Goal: Task Accomplishment & Management: Complete application form

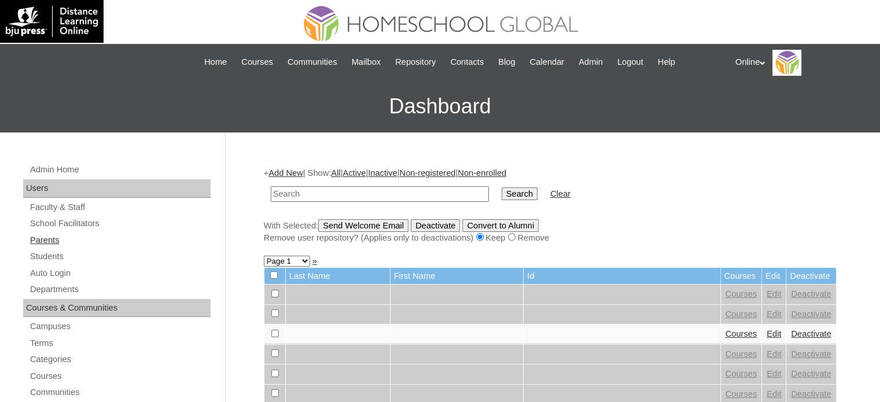
click at [61, 242] on link "Parents" at bounding box center [120, 240] width 182 height 14
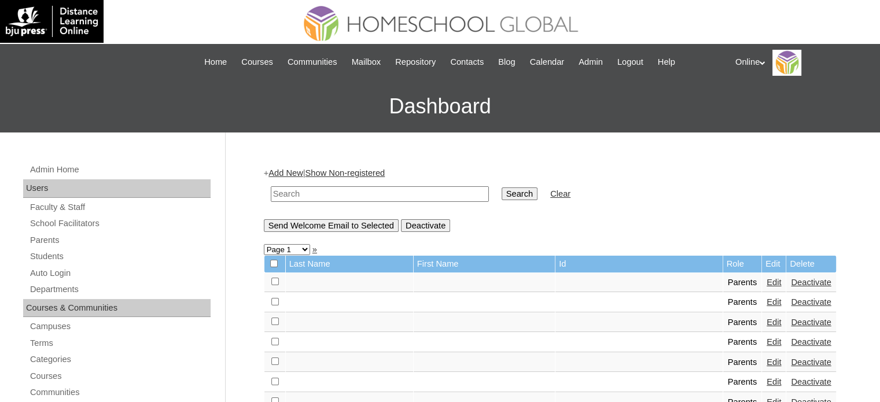
click at [335, 191] on input "text" at bounding box center [380, 194] width 218 height 16
type input "doblon"
click at [501, 187] on input "Search" at bounding box center [519, 193] width 36 height 13
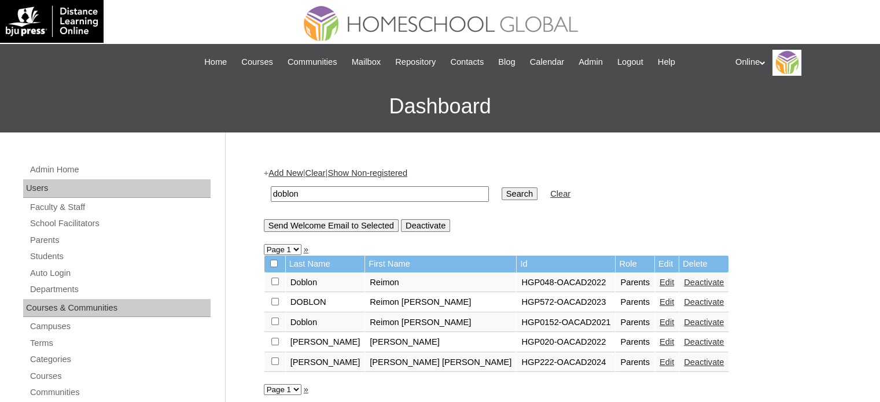
click at [659, 363] on link "Edit" at bounding box center [666, 361] width 14 height 9
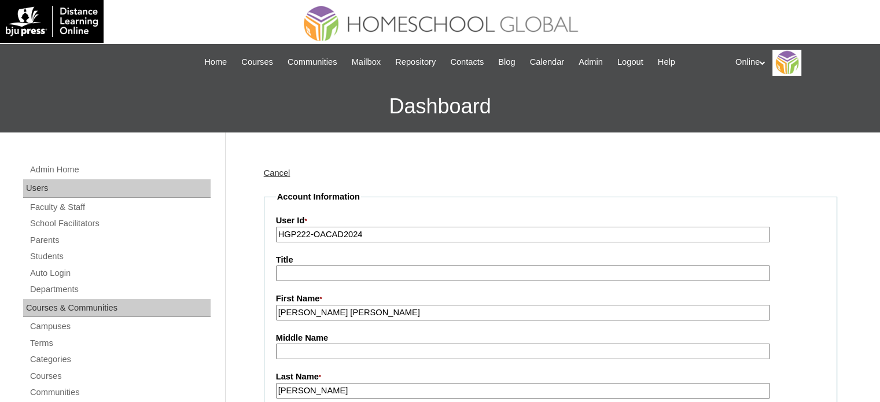
click at [413, 238] on input "HGP222-OACAD2024" at bounding box center [523, 235] width 494 height 16
paste input "0140-OACAD2025"
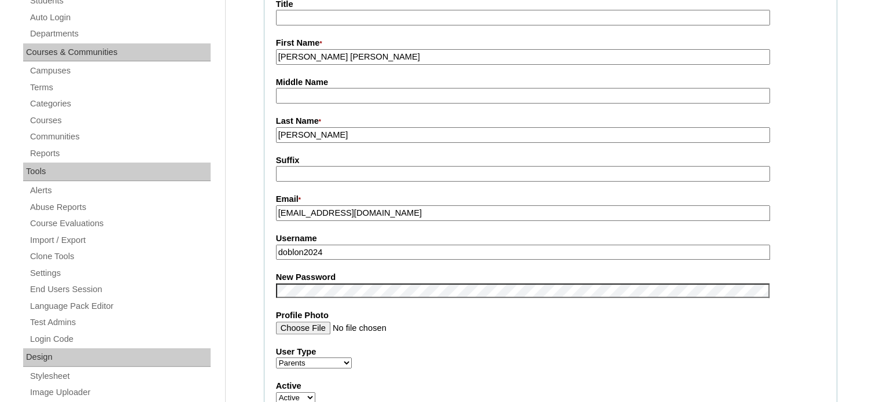
scroll to position [289, 0]
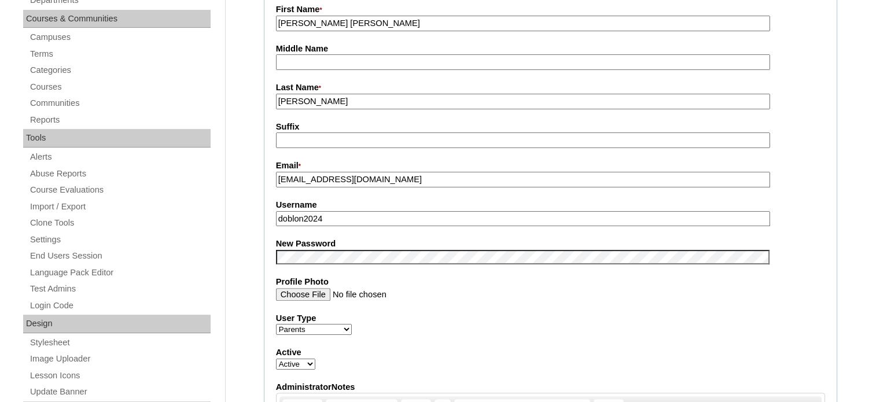
type input "HGP0140-OACAD2025"
click at [361, 228] on fieldset "Account Information User Id * HGP0140-OACAD2025 Title First Name * Aimee Maria …" at bounding box center [550, 248] width 573 height 692
click at [363, 219] on input "doblon2024" at bounding box center [523, 219] width 494 height 16
paste input "adoblon2025"
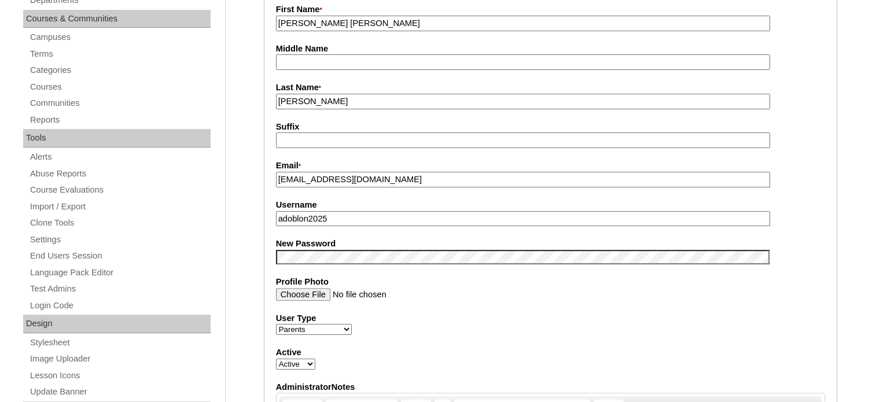
type input "adoblon2025"
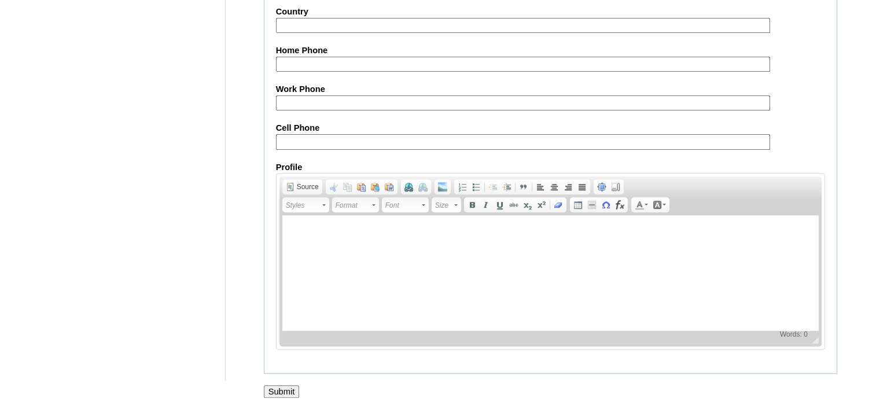
scroll to position [1106, 0]
click at [280, 385] on input "Submit" at bounding box center [282, 391] width 36 height 13
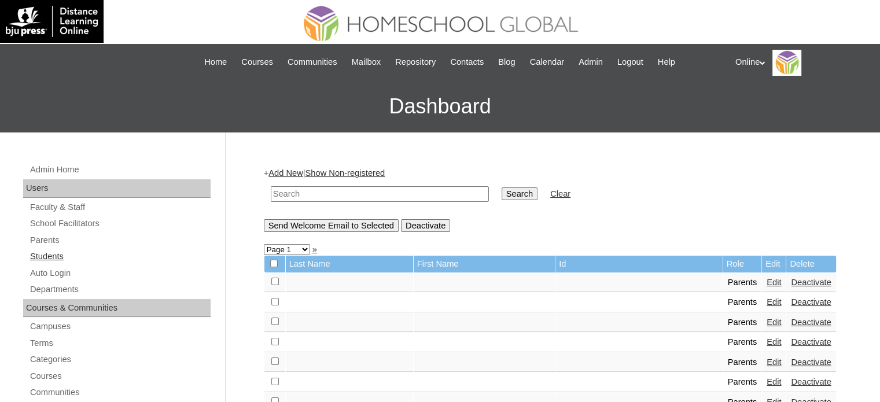
click at [106, 253] on link "Students" at bounding box center [120, 256] width 182 height 14
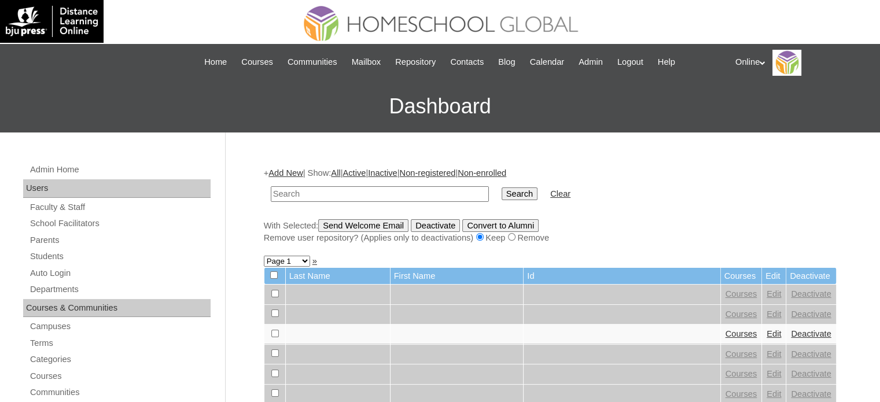
drag, startPoint x: 0, startPoint y: 0, endPoint x: 291, endPoint y: 194, distance: 349.5
click at [291, 194] on input "text" at bounding box center [380, 194] width 218 height 16
type input "doblon"
click at [501, 187] on input "Search" at bounding box center [519, 193] width 36 height 13
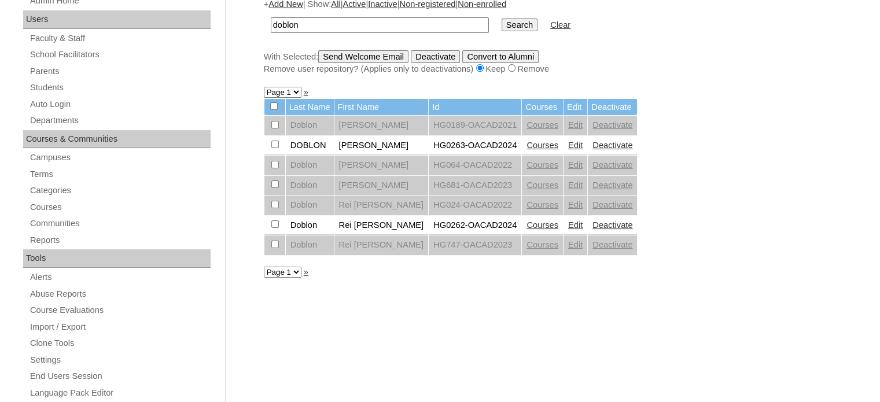
scroll to position [173, 0]
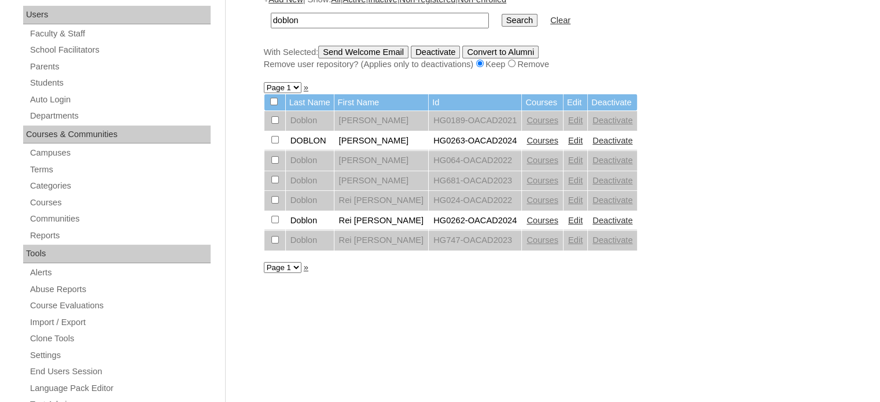
click at [530, 219] on link "Courses" at bounding box center [542, 220] width 32 height 9
drag, startPoint x: 607, startPoint y: 136, endPoint x: 489, endPoint y: 42, distance: 150.5
click at [607, 136] on link "Deactivate" at bounding box center [612, 140] width 40 height 9
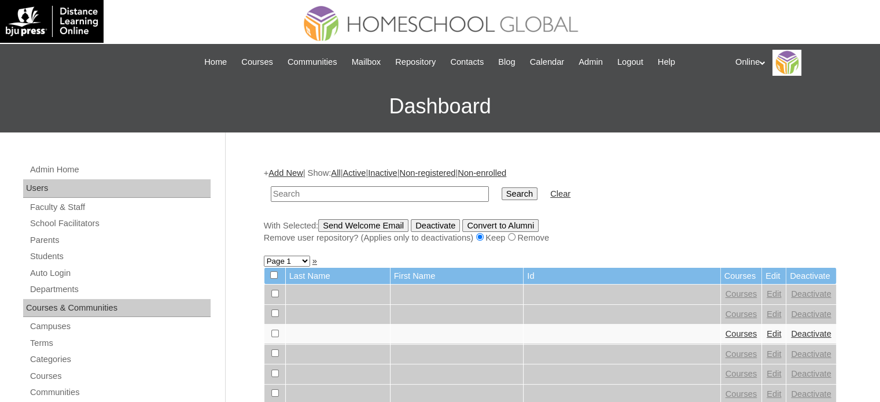
click at [295, 173] on link "Add New" at bounding box center [285, 172] width 34 height 9
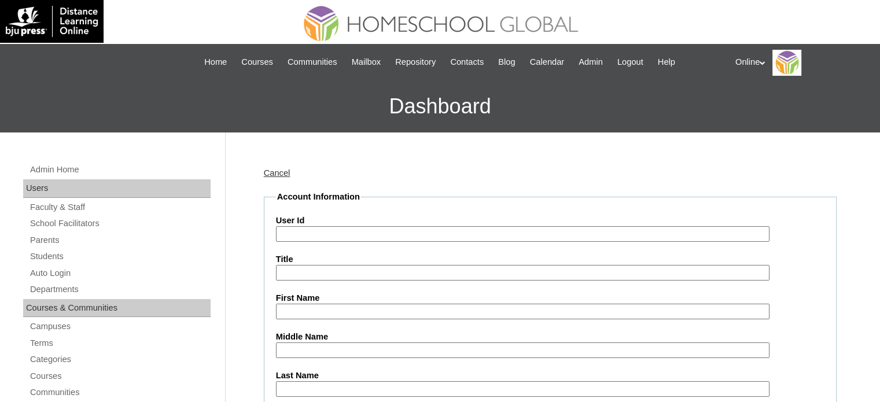
click at [345, 233] on input "User Id" at bounding box center [522, 234] width 493 height 16
paste input "HG173OACAD2025"
type input "HG173OACAD2025"
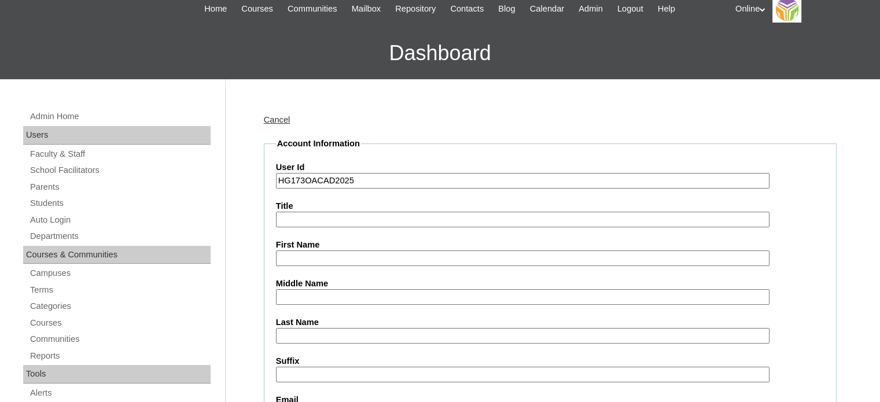
scroll to position [58, 0]
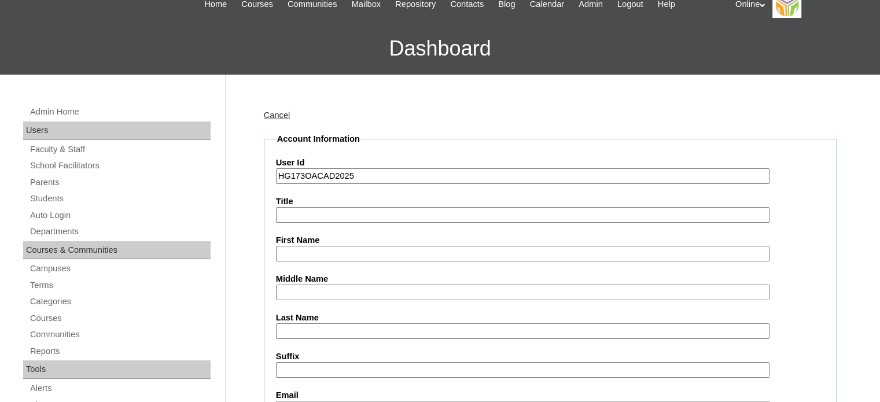
click at [324, 254] on input "First Name" at bounding box center [522, 254] width 493 height 16
paste input "Raine Marie Mata DOBLON _210009205"
click at [420, 253] on input "Raine Marie Mata DOBLON _210009205" at bounding box center [522, 254] width 493 height 16
click at [375, 250] on input "Raine Marie Mata DOBLON" at bounding box center [522, 254] width 493 height 16
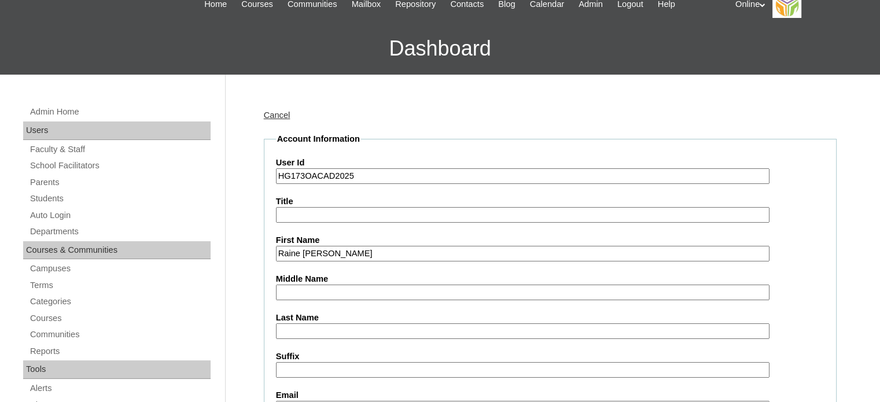
click at [375, 250] on input "Raine Marie Mata DOBLON" at bounding box center [522, 254] width 493 height 16
type input "Raine Marie Mata"
click at [335, 326] on input "Last Name" at bounding box center [522, 331] width 493 height 16
paste input "DOBLON"
type input "DOBLON"
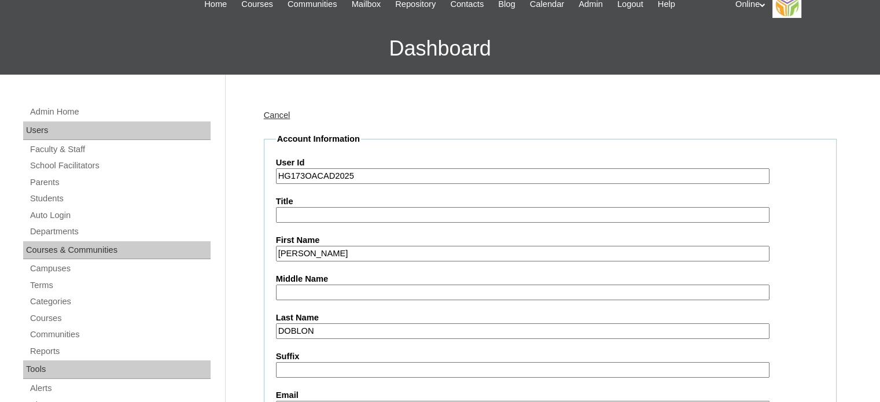
click at [338, 254] on input "Raine Marie Mata" at bounding box center [522, 254] width 493 height 16
type input "Raine Marie"
click at [334, 292] on input "Middle Name" at bounding box center [522, 293] width 493 height 16
paste input "Mata"
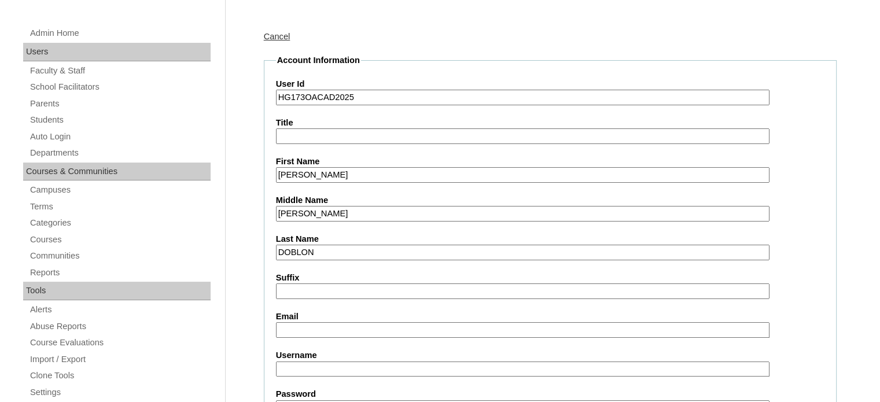
type input "Mata"
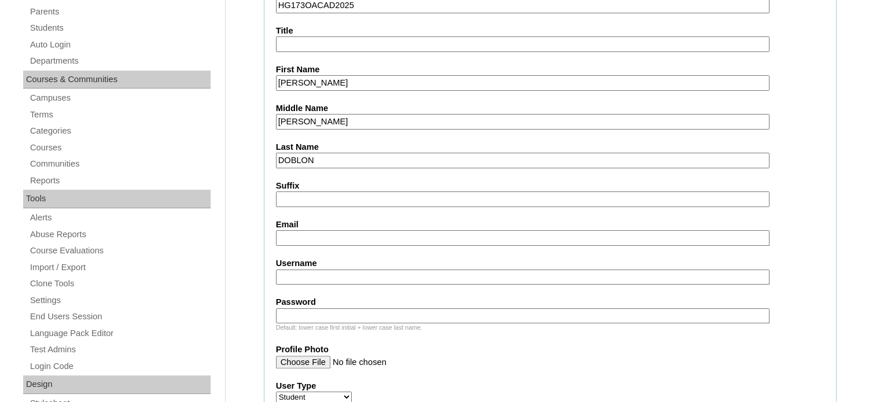
scroll to position [231, 0]
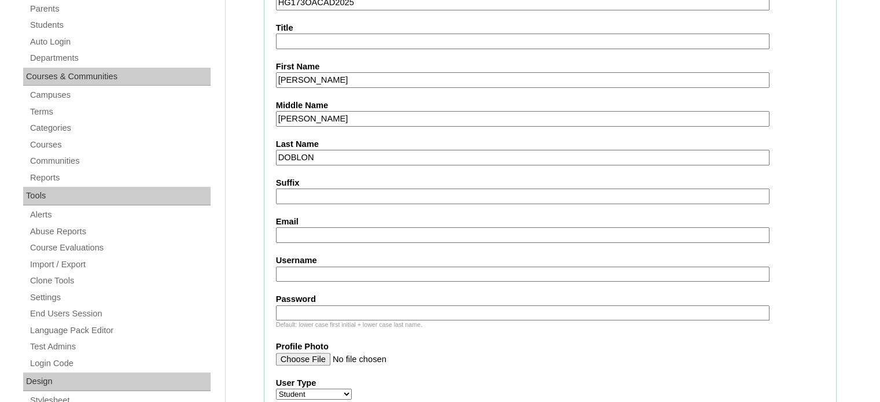
click at [332, 231] on input "Email" at bounding box center [522, 235] width 493 height 16
paste input "rvdoblon@dlsud.edu.ph"
type input "rvdoblon@dlsud.edu.ph"
paste input "raine.doblon2025"
type input "raine.doblon2025"
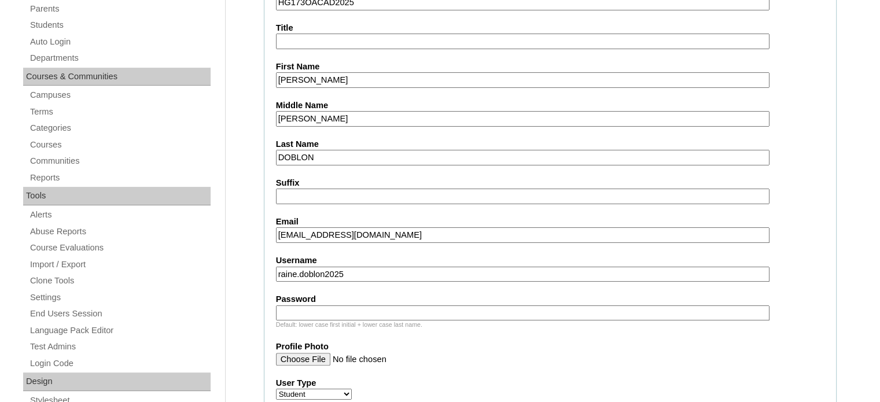
paste input "rMtdB"
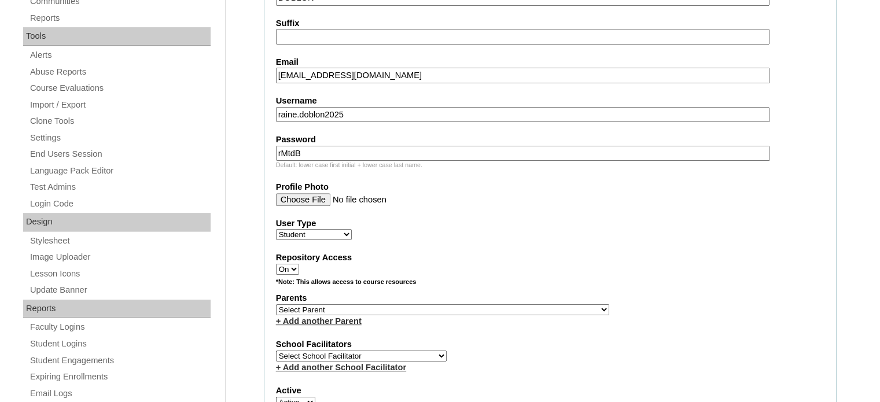
scroll to position [405, 0]
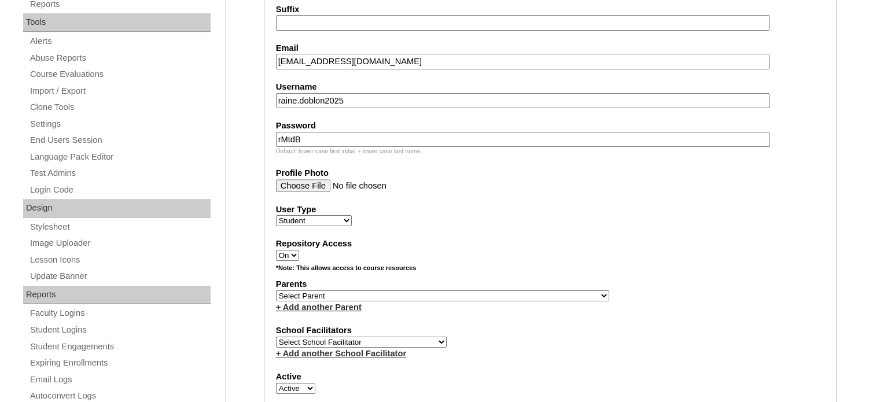
type input "rMtdB"
click at [386, 290] on select "Select Parent , , , , , , , , , , , , , , , , , , , , , , , , , , , , , , , , ,…" at bounding box center [442, 295] width 333 height 11
click at [389, 291] on select "Select Parent , , , , , , , , , , , , , , , , , , , , , , , , , , , , , , , , ,…" at bounding box center [442, 295] width 333 height 11
select select "41050"
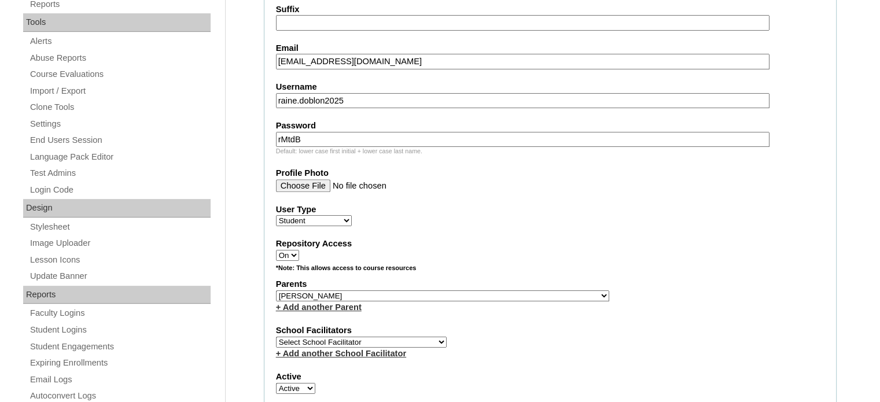
click at [276, 290] on select "Select Parent , , , , , , , , , , , , , , , , , , , , , , , , , , , , , , , , ,…" at bounding box center [442, 295] width 333 height 11
click at [353, 302] on link "+ Add another Parent" at bounding box center [319, 306] width 86 height 9
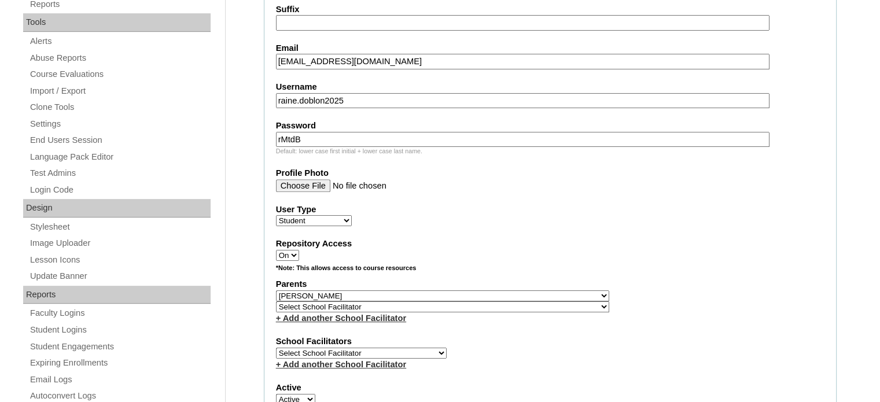
click at [353, 303] on select "Select School Facilitator , , , , , , , , , , , , , , , , , , , , , , , , , , ,…" at bounding box center [442, 306] width 333 height 11
click at [276, 301] on select "Select School Facilitator , , , , , , , , , , , , , , , , , , , , , , , , , , ,…" at bounding box center [442, 306] width 333 height 11
click at [459, 304] on select "Select School Facilitator , , , , , , , , , , , , , , , , , , , , , , , , , , ,…" at bounding box center [442, 306] width 333 height 11
click at [276, 301] on select "Select School Facilitator , , , , , , , , , , , , , , , , , , , , , , , , , , ,…" at bounding box center [442, 306] width 333 height 11
click at [476, 301] on select "Select School Facilitator , , , , , , , , , , , , , , , , , , , , , , , , , , ,…" at bounding box center [442, 306] width 333 height 11
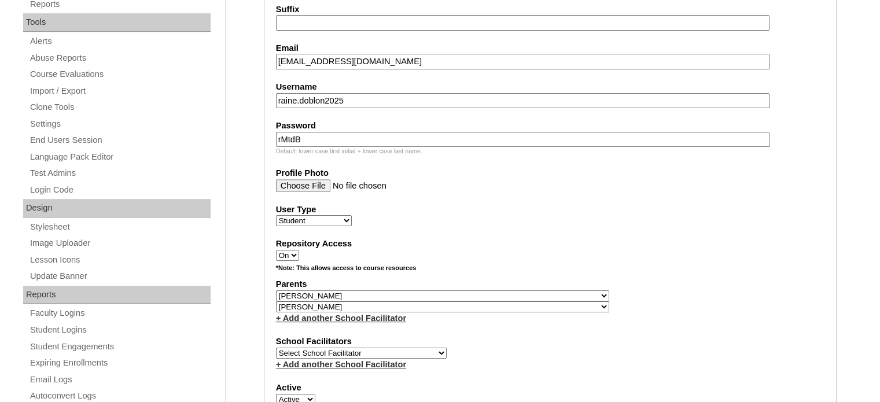
click at [276, 301] on select "Select School Facilitator , , , , , , , , , , , , , , , , , , , , , , , , , , ,…" at bounding box center [442, 306] width 333 height 11
click at [460, 301] on select "Select School Facilitator , , , , , , , , , , , , , , , , , , , , , , , , , , ,…" at bounding box center [442, 306] width 333 height 11
select select "32372"
click at [276, 301] on select "Select School Facilitator , , , , , , , , , , , , , , , , , , , , , , , , , , ,…" at bounding box center [442, 306] width 333 height 11
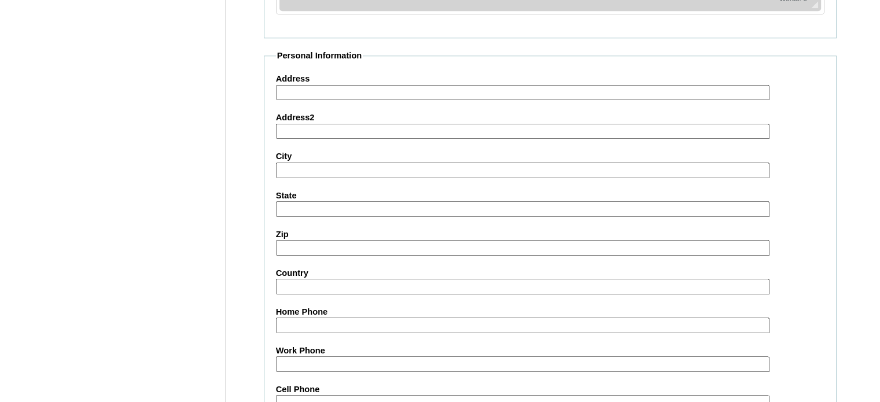
scroll to position [1356, 0]
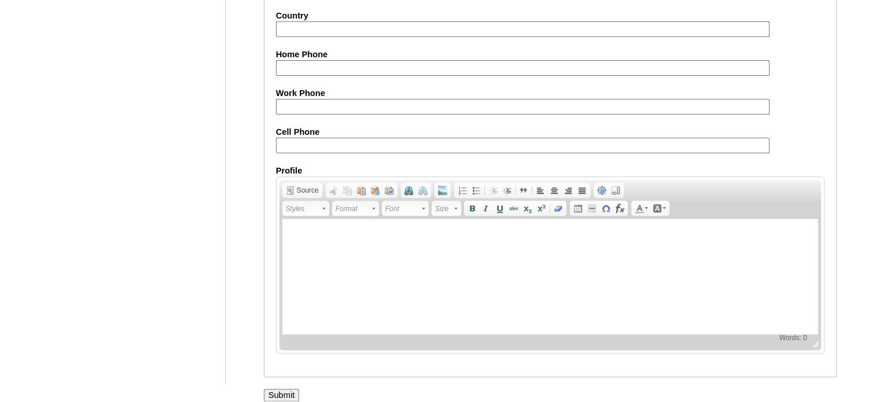
click at [289, 389] on input "Submit" at bounding box center [282, 395] width 36 height 13
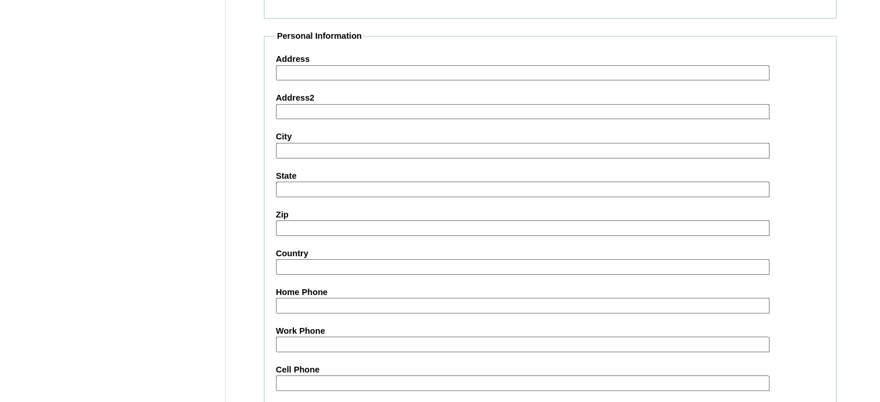
scroll to position [1009, 0]
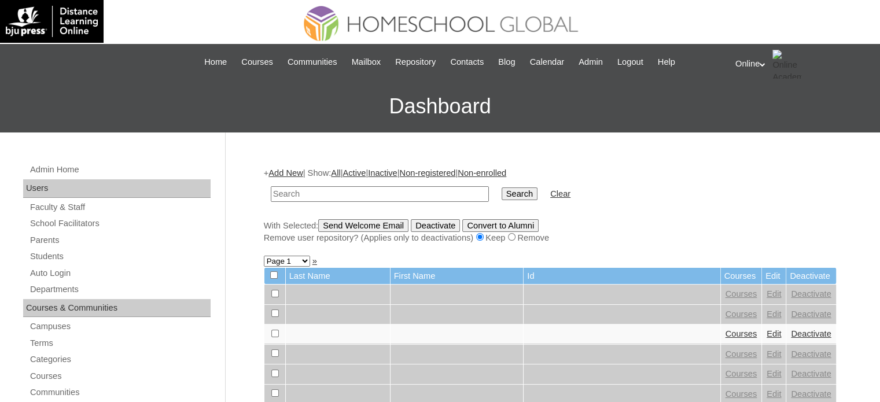
click at [438, 195] on input "text" at bounding box center [380, 194] width 218 height 16
type input "doblon"
click at [501, 187] on input "Search" at bounding box center [519, 193] width 36 height 13
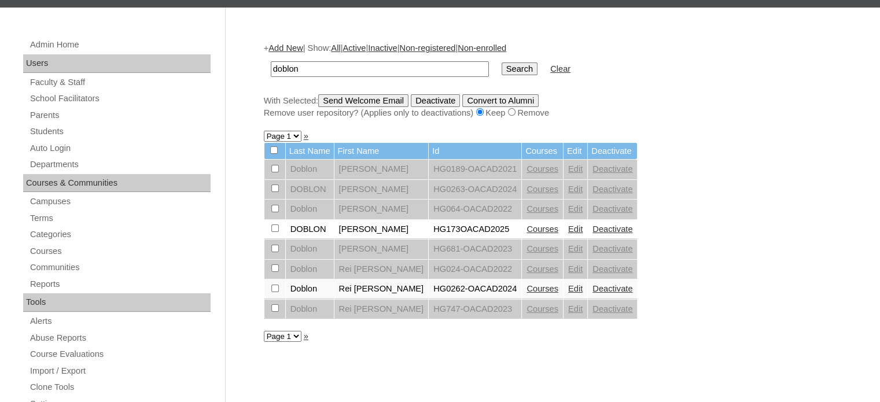
scroll to position [173, 0]
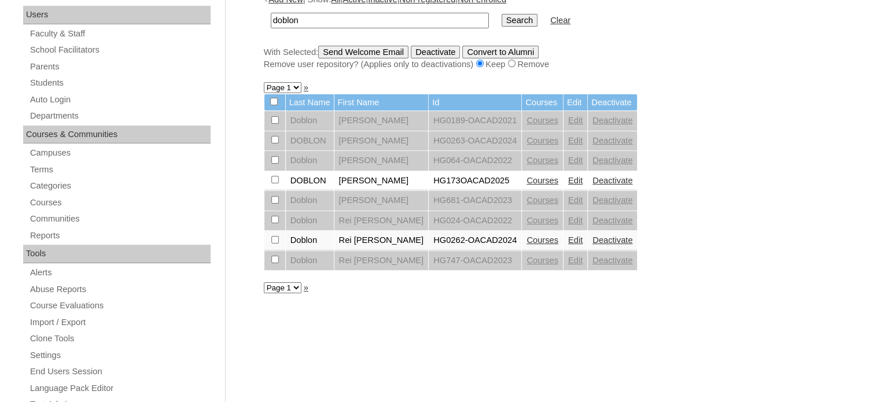
click at [542, 180] on link "Courses" at bounding box center [542, 180] width 32 height 9
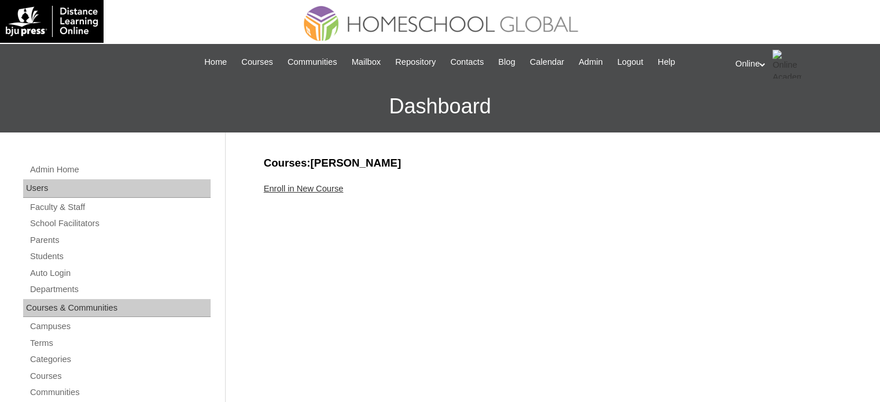
click at [329, 189] on link "Enroll in New Course" at bounding box center [304, 188] width 80 height 9
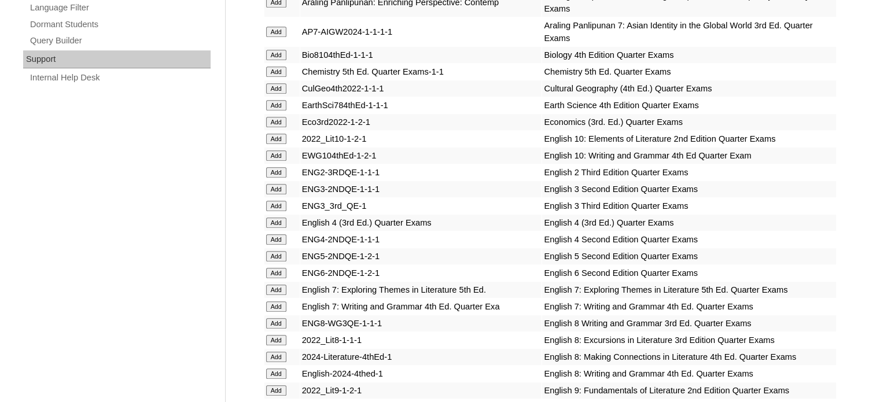
scroll to position [752, 0]
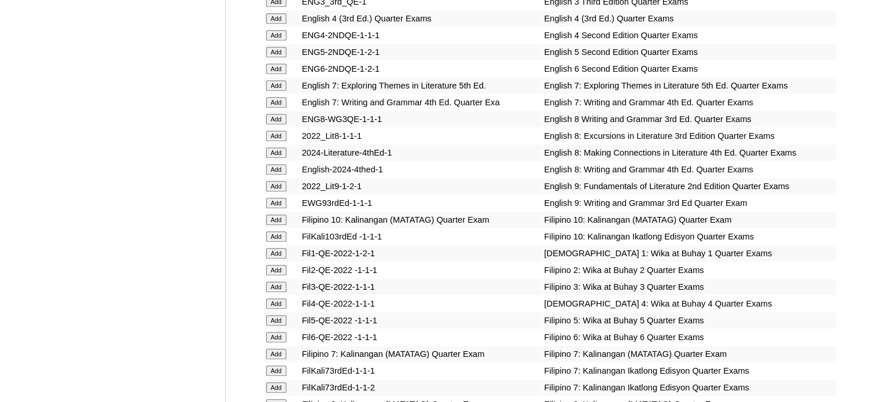
scroll to position [1041, 0]
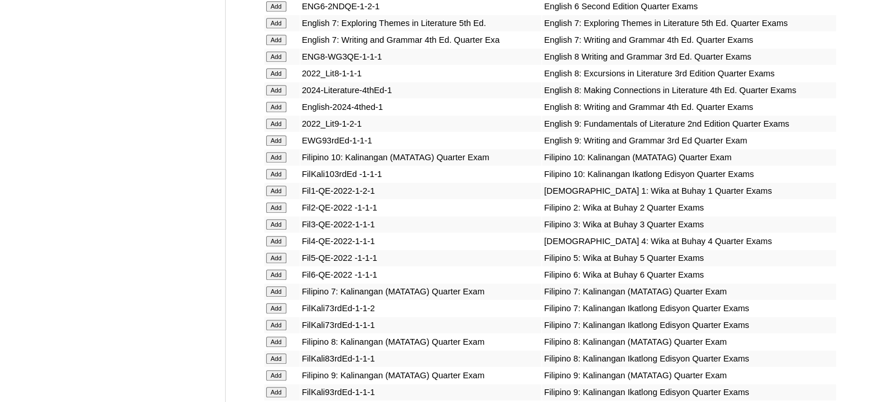
scroll to position [1099, 0]
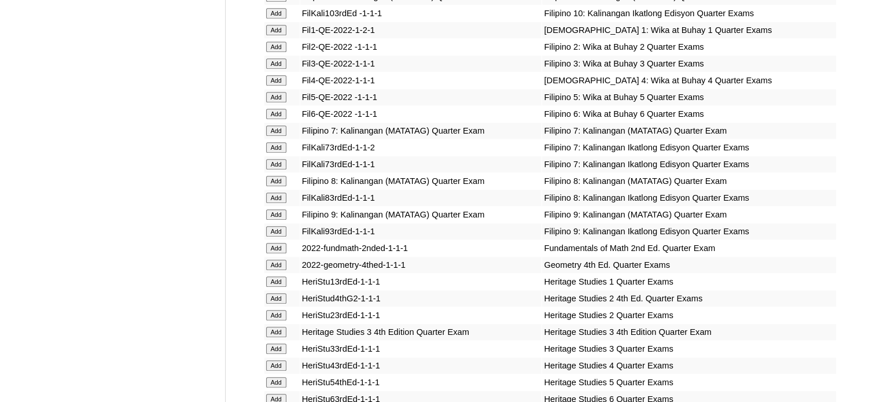
scroll to position [1272, 0]
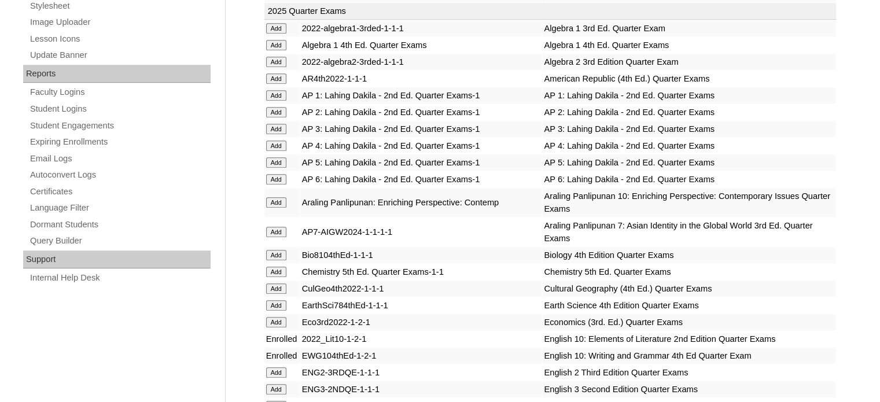
scroll to position [636, 0]
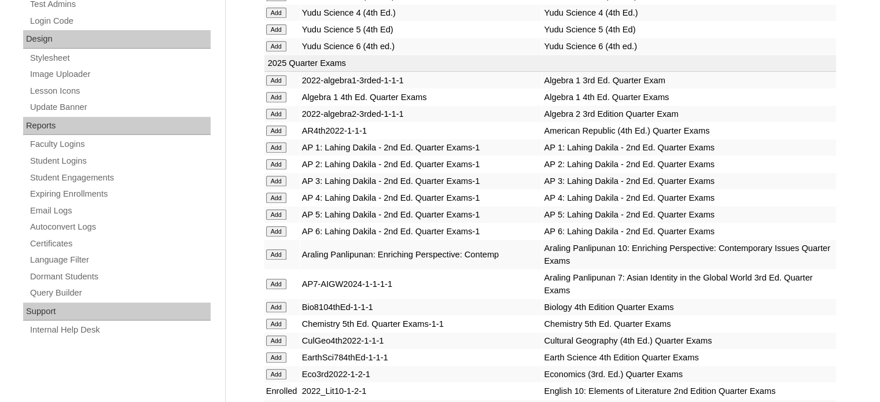
scroll to position [578, 0]
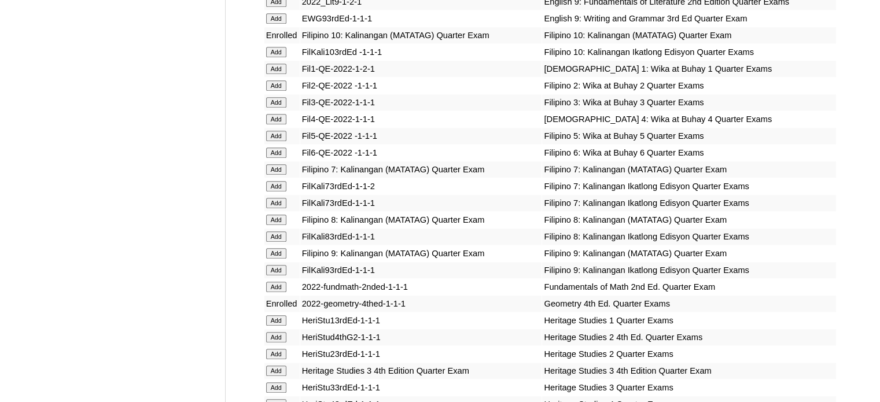
scroll to position [1561, 0]
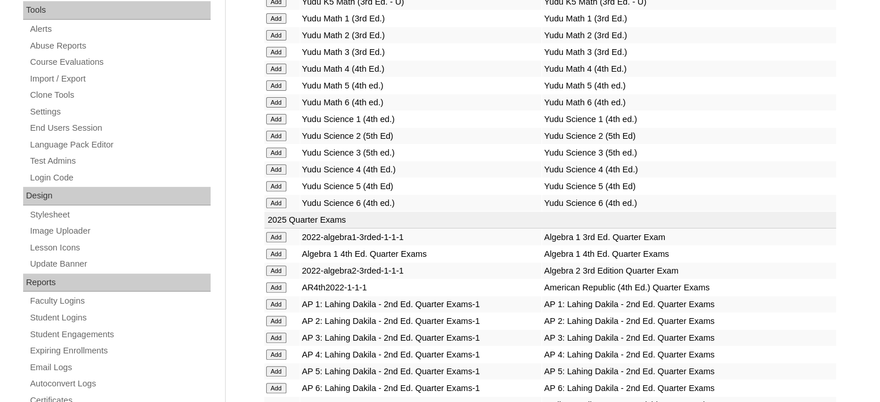
scroll to position [694, 0]
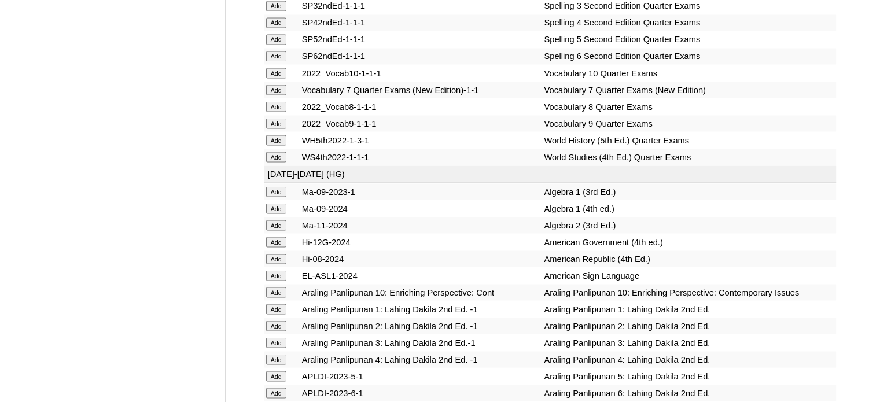
scroll to position [2140, 0]
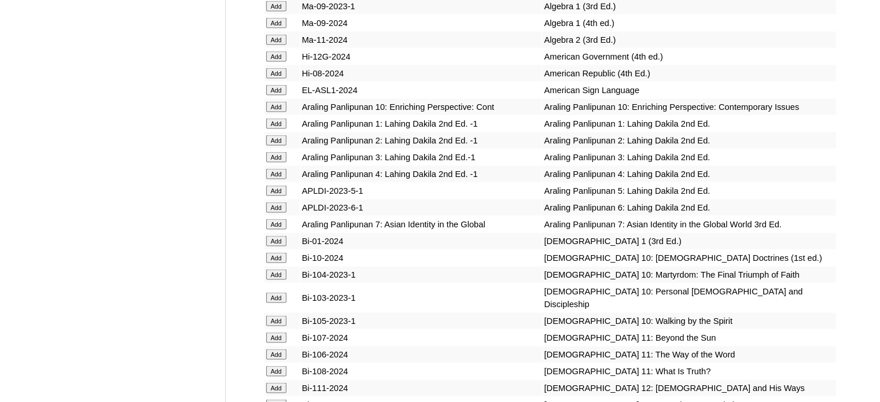
scroll to position [2371, 0]
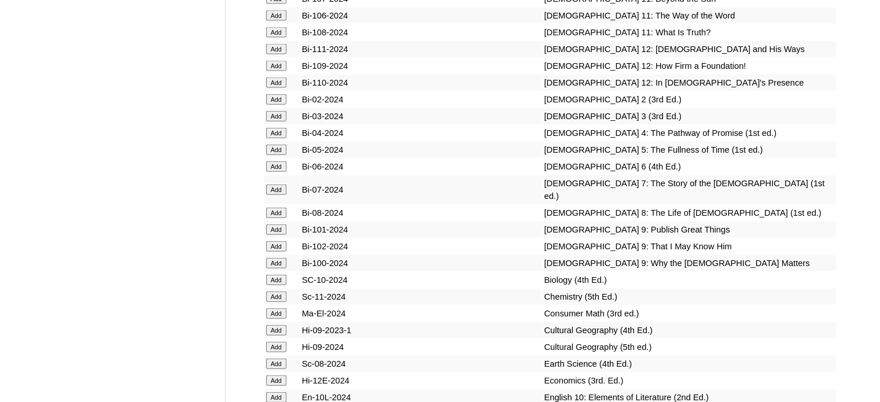
scroll to position [2660, 0]
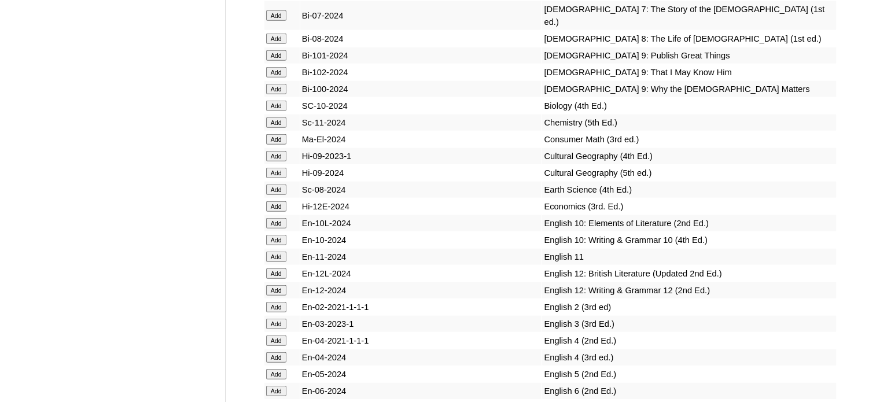
scroll to position [2833, 0]
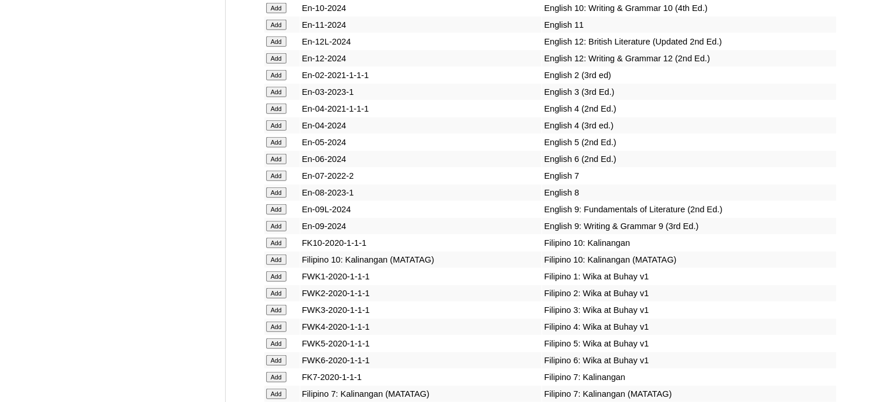
scroll to position [3065, 0]
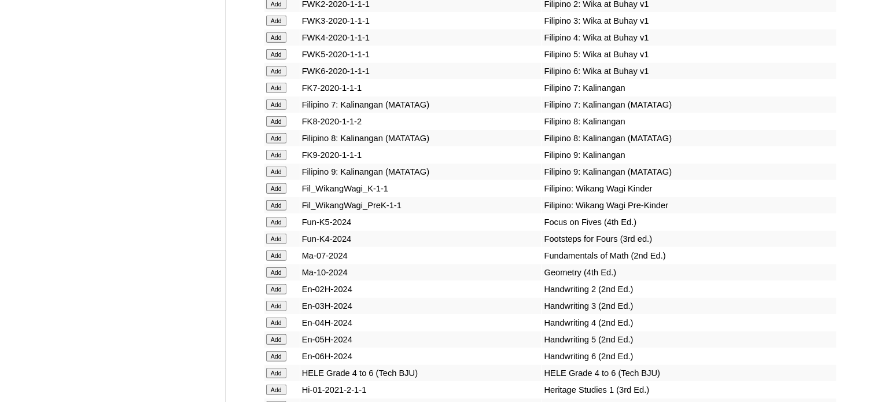
scroll to position [3354, 0]
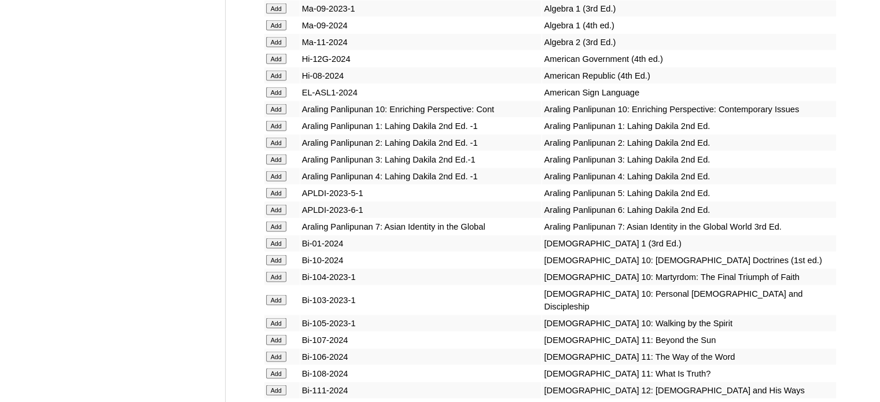
scroll to position [2313, 0]
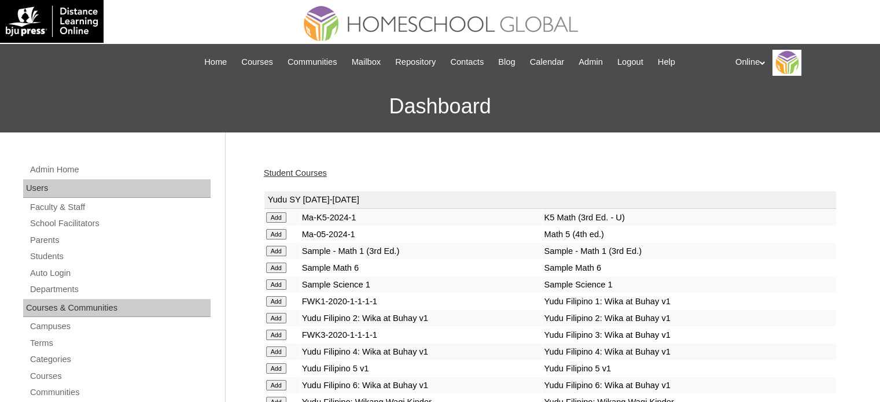
click at [319, 168] on link "Student Courses" at bounding box center [295, 172] width 63 height 9
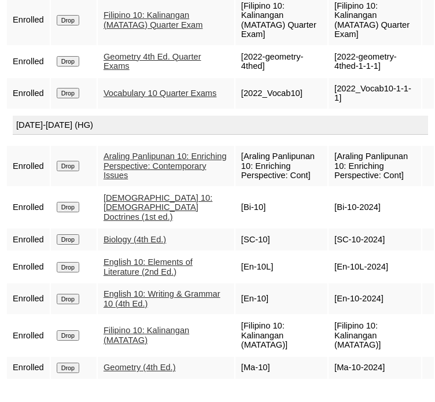
scroll to position [1295, 0]
drag, startPoint x: 72, startPoint y: 240, endPoint x: 275, endPoint y: 38, distance: 286.6
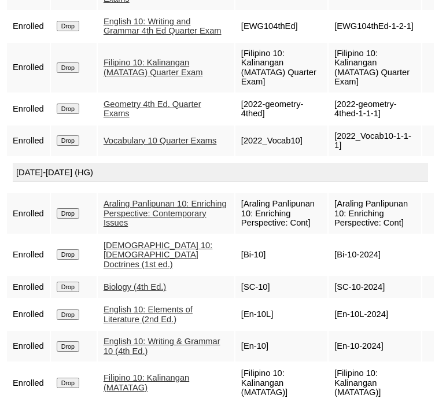
scroll to position [1122, 0]
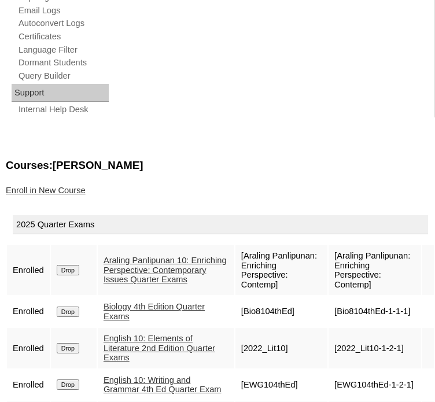
scroll to position [1055, 0]
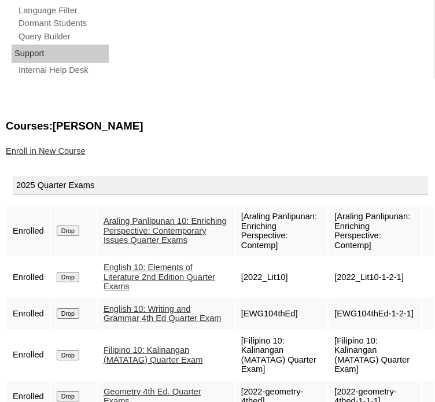
scroll to position [951, 0]
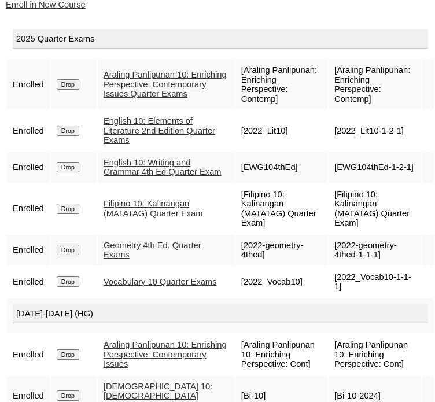
click at [66, 9] on link "Enroll in New Course" at bounding box center [46, 4] width 80 height 9
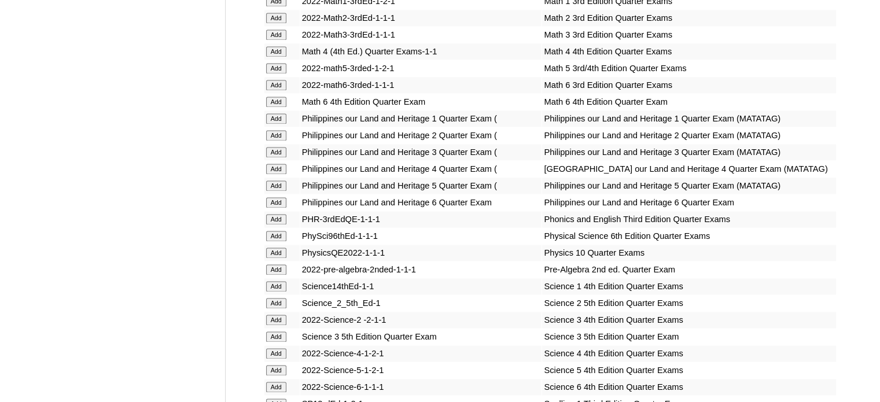
scroll to position [1735, 0]
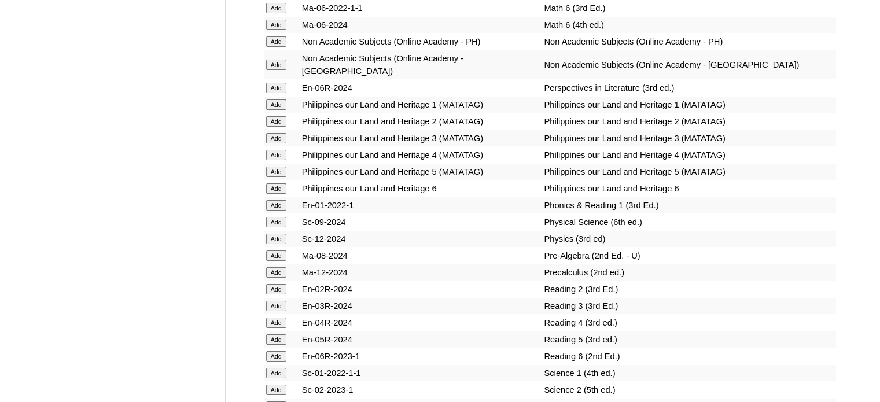
scroll to position [3990, 0]
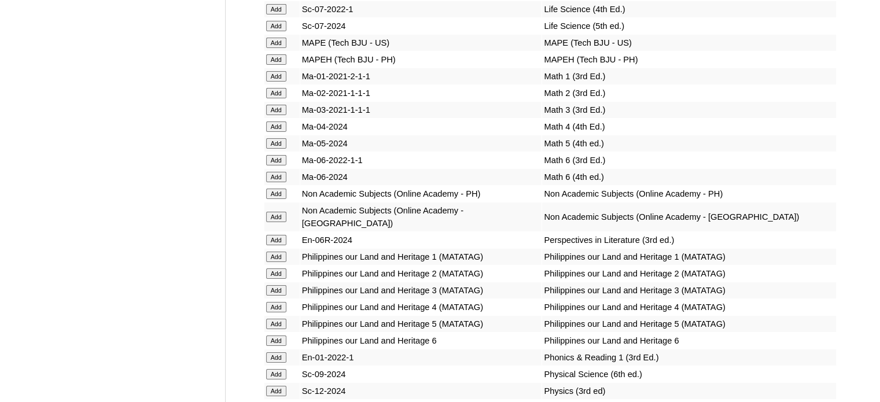
scroll to position [3932, 0]
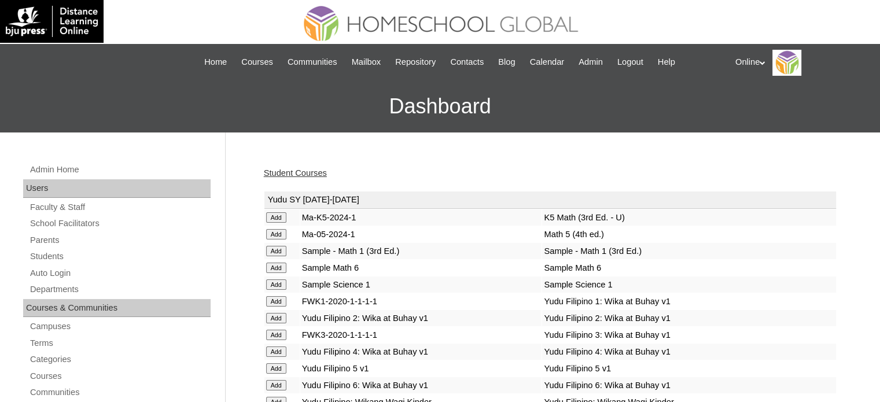
click at [301, 175] on link "Student Courses" at bounding box center [295, 172] width 63 height 9
